Goal: Task Accomplishment & Management: Manage account settings

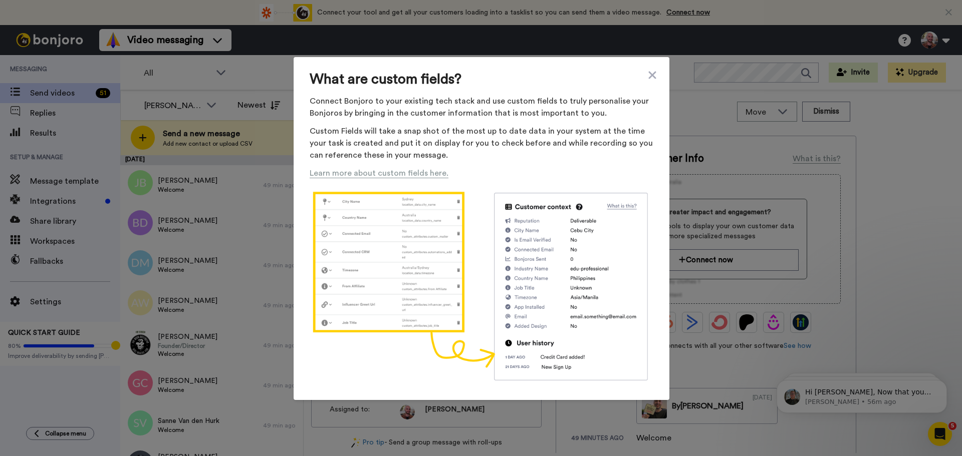
drag, startPoint x: 259, startPoint y: 68, endPoint x: 243, endPoint y: 72, distance: 16.4
click at [259, 68] on div "What are custom fields? Connect Bonjoro to your existing tech stack and use cus…" at bounding box center [481, 228] width 962 height 456
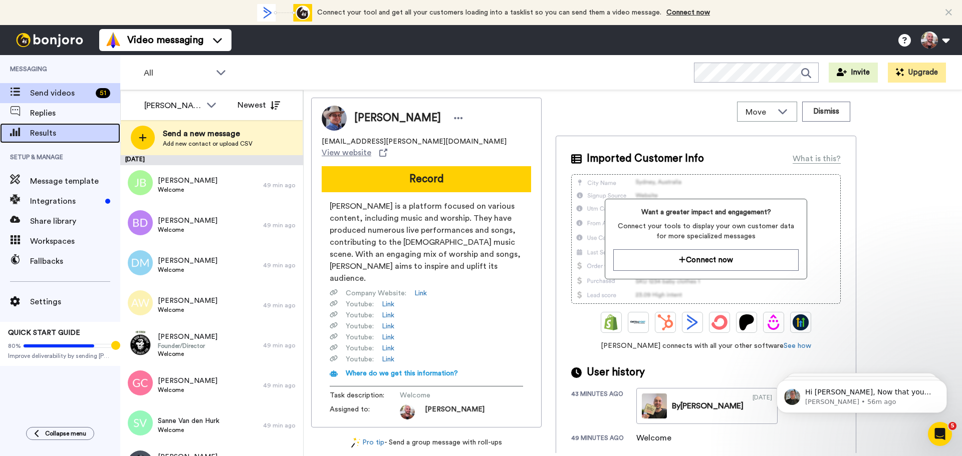
click at [59, 127] on div "Results" at bounding box center [60, 133] width 120 height 20
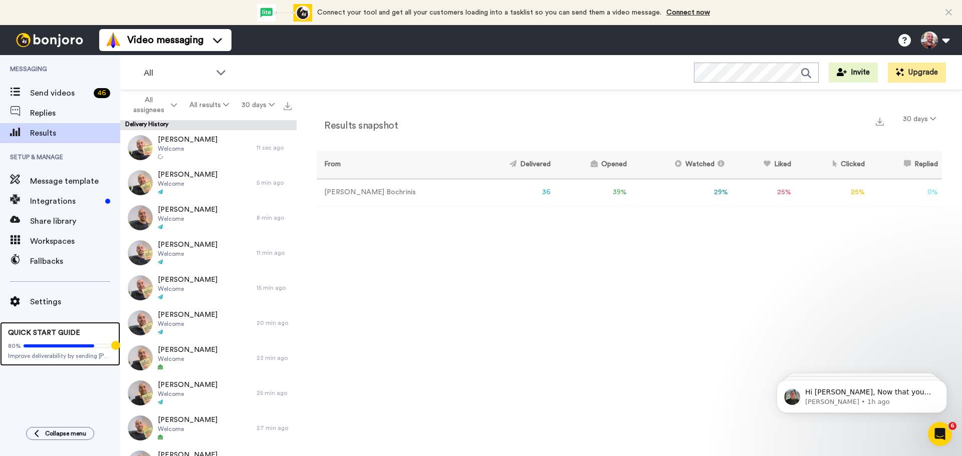
click at [38, 355] on span "Improve deliverability by sending [PERSON_NAME]’s from your own email" at bounding box center [60, 356] width 104 height 8
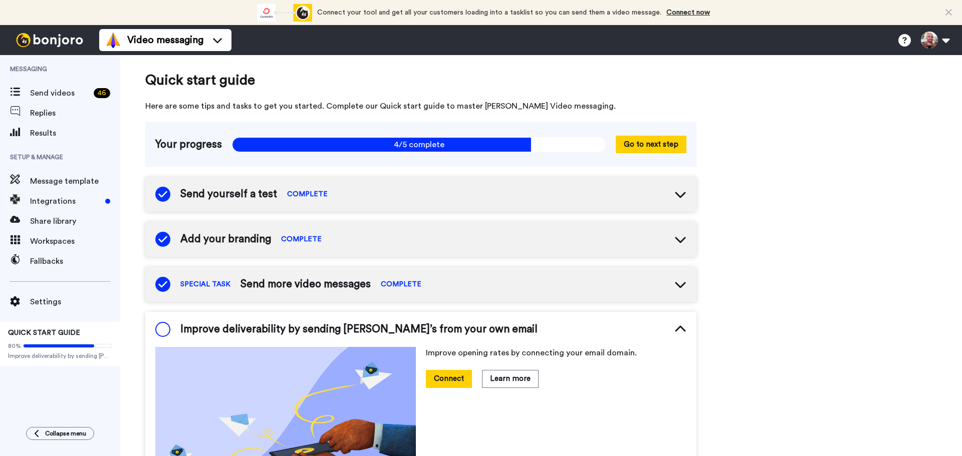
scroll to position [152, 0]
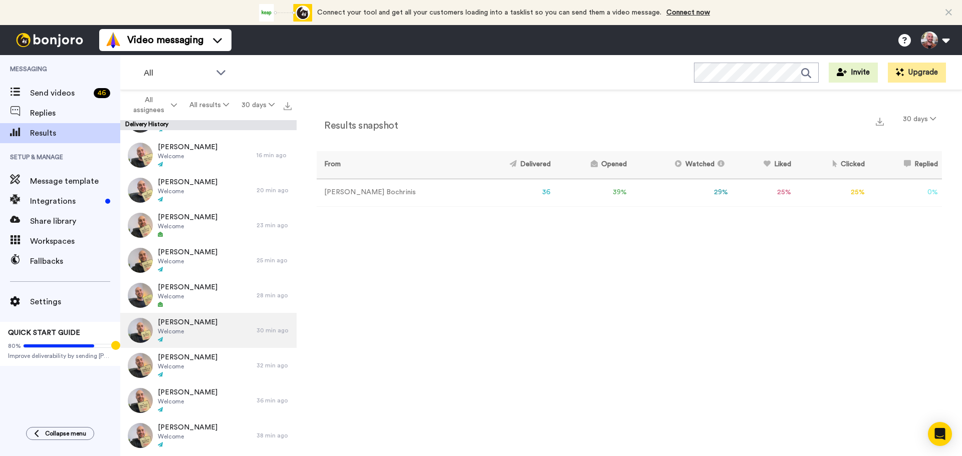
scroll to position [150, 0]
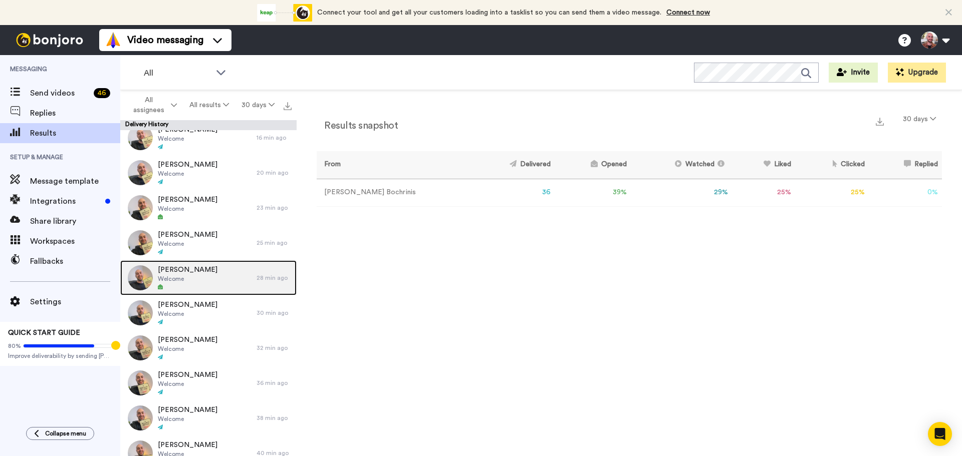
click at [203, 273] on div "Trixie Lidberg Welcome" at bounding box center [188, 277] width 136 height 35
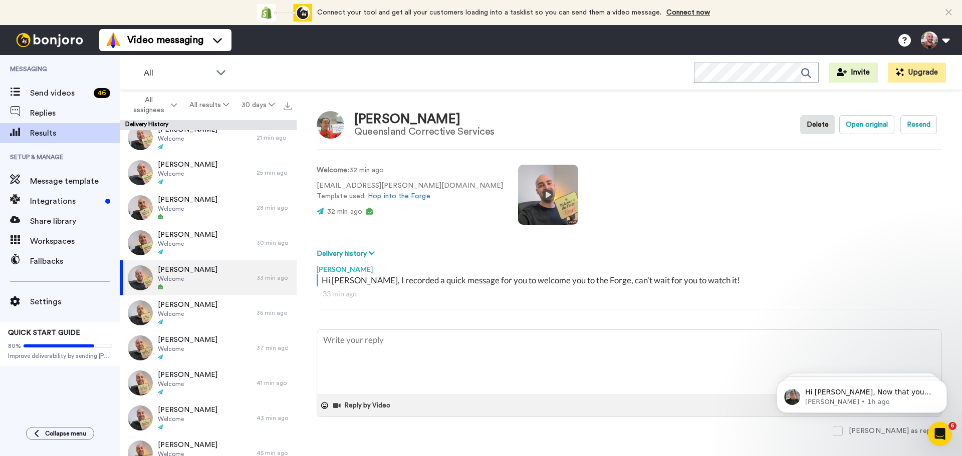
type textarea "x"
